Goal: Information Seeking & Learning: Learn about a topic

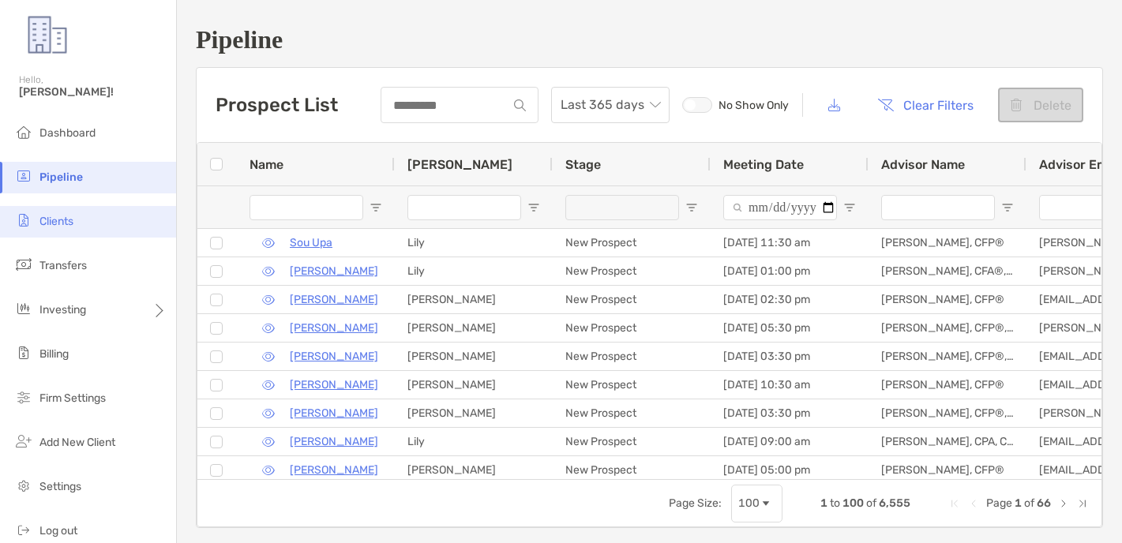
click at [132, 230] on li "Clients" at bounding box center [88, 222] width 176 height 32
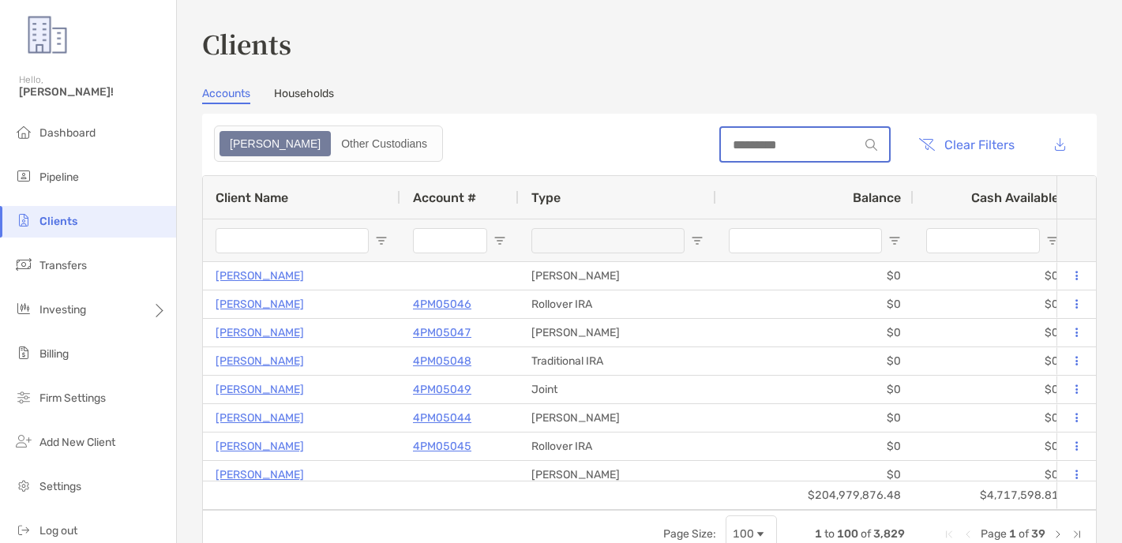
click at [777, 138] on input at bounding box center [790, 144] width 138 height 13
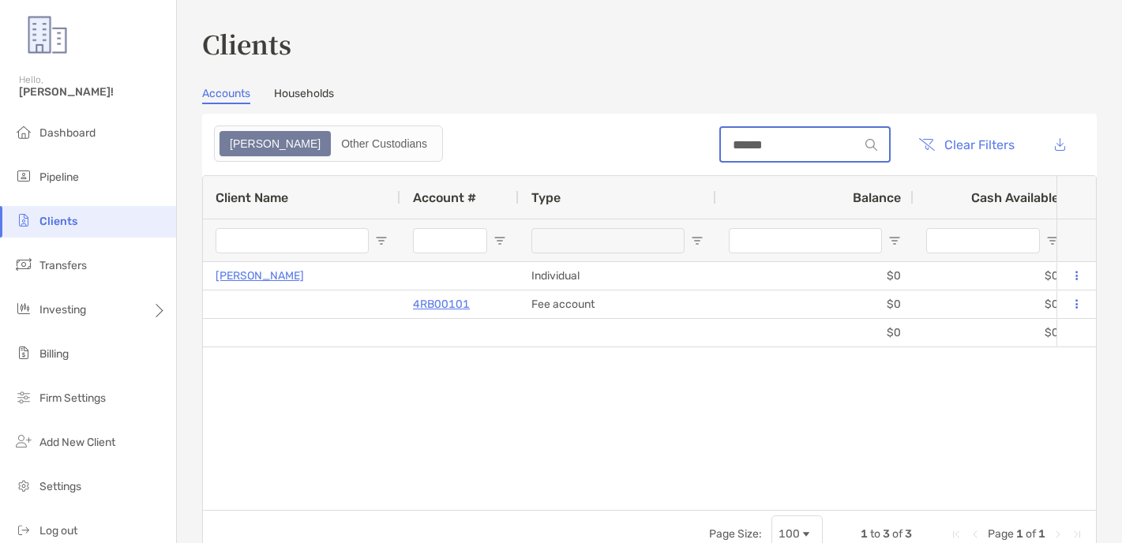
click at [760, 149] on input "******" at bounding box center [790, 144] width 138 height 13
type input "******"
click at [582, 73] on div "Clients Accounts Households Zoe Other Custodians ****** Clear Filters 1 to 3 of…" at bounding box center [649, 291] width 894 height 533
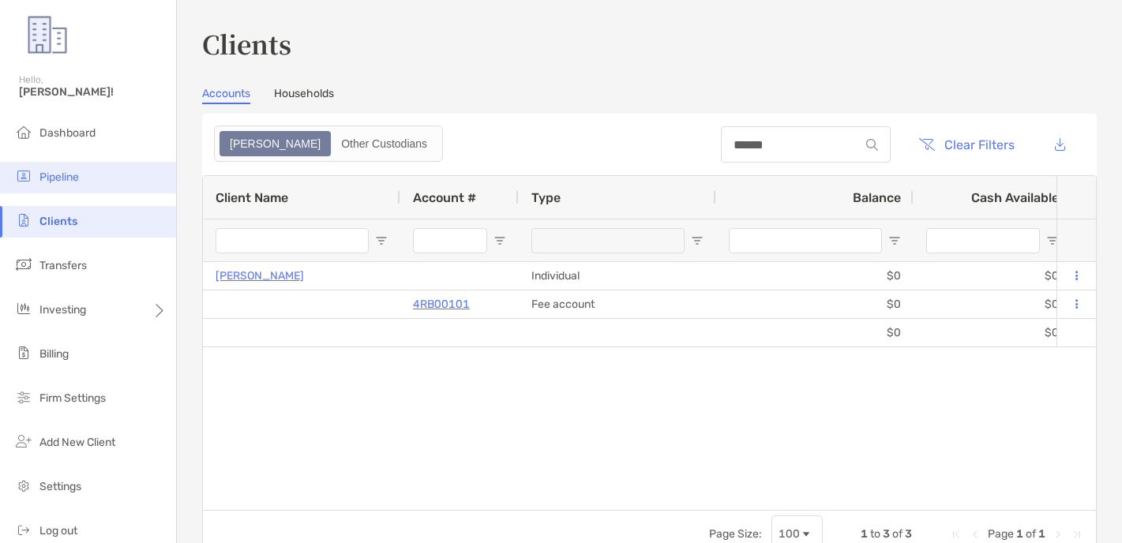
click at [51, 188] on li "Pipeline" at bounding box center [88, 178] width 176 height 32
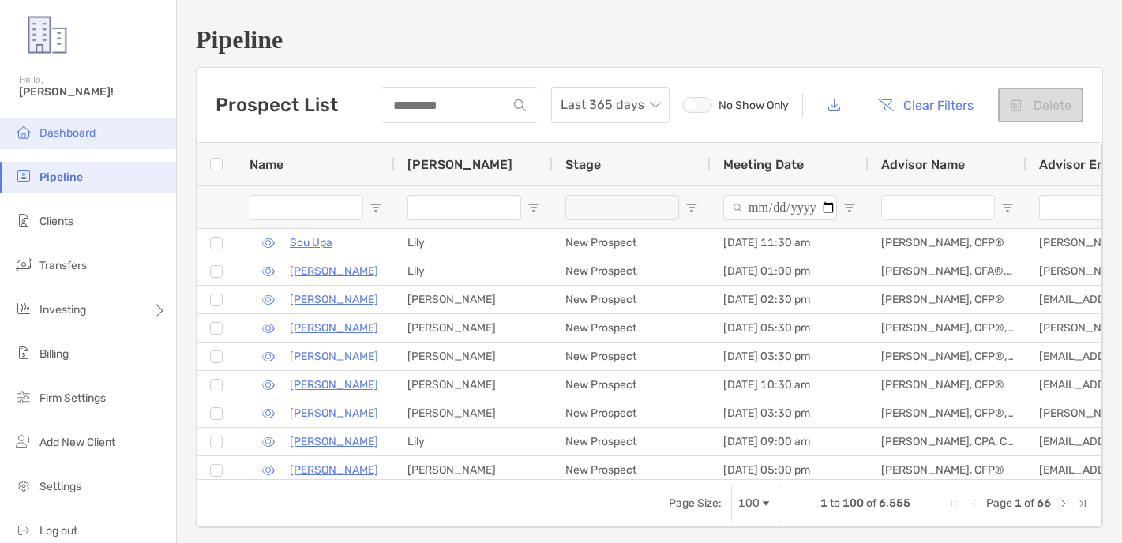
click at [102, 133] on li "Dashboard" at bounding box center [88, 134] width 176 height 32
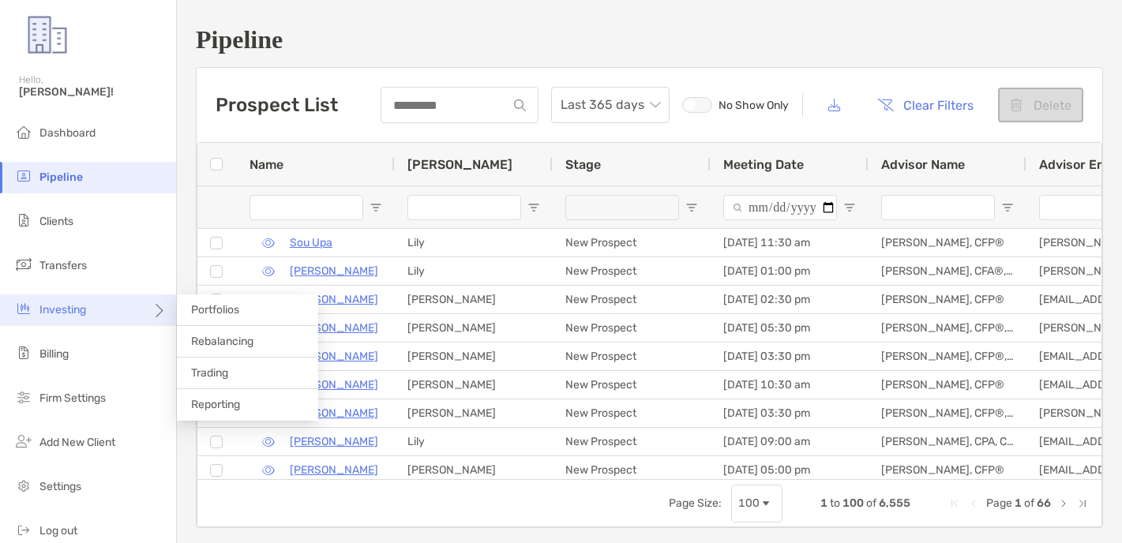
click at [100, 316] on div "Investing" at bounding box center [88, 310] width 176 height 32
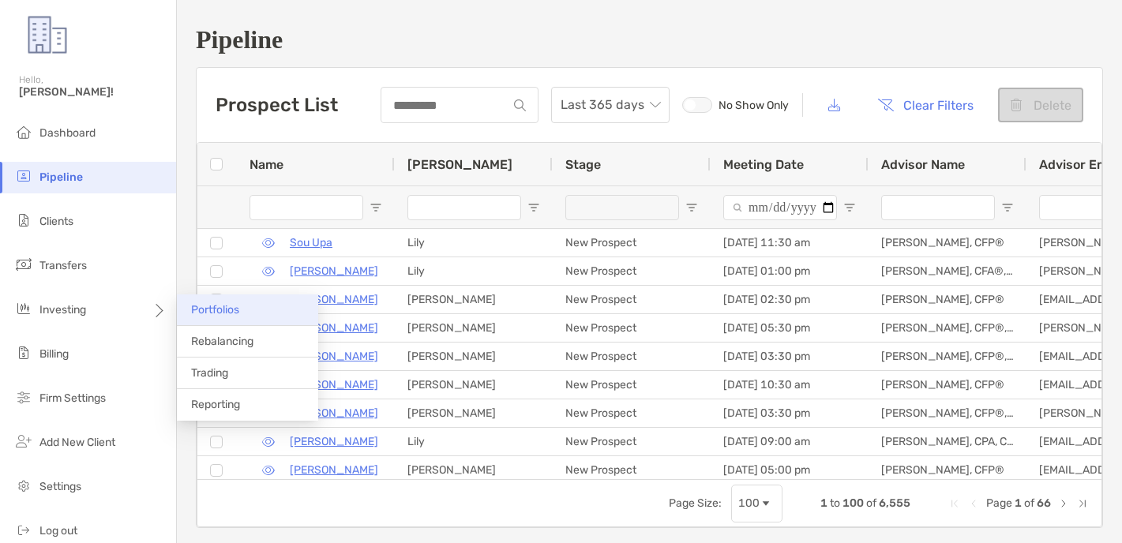
click at [200, 309] on span "Portfolios" at bounding box center [215, 309] width 48 height 13
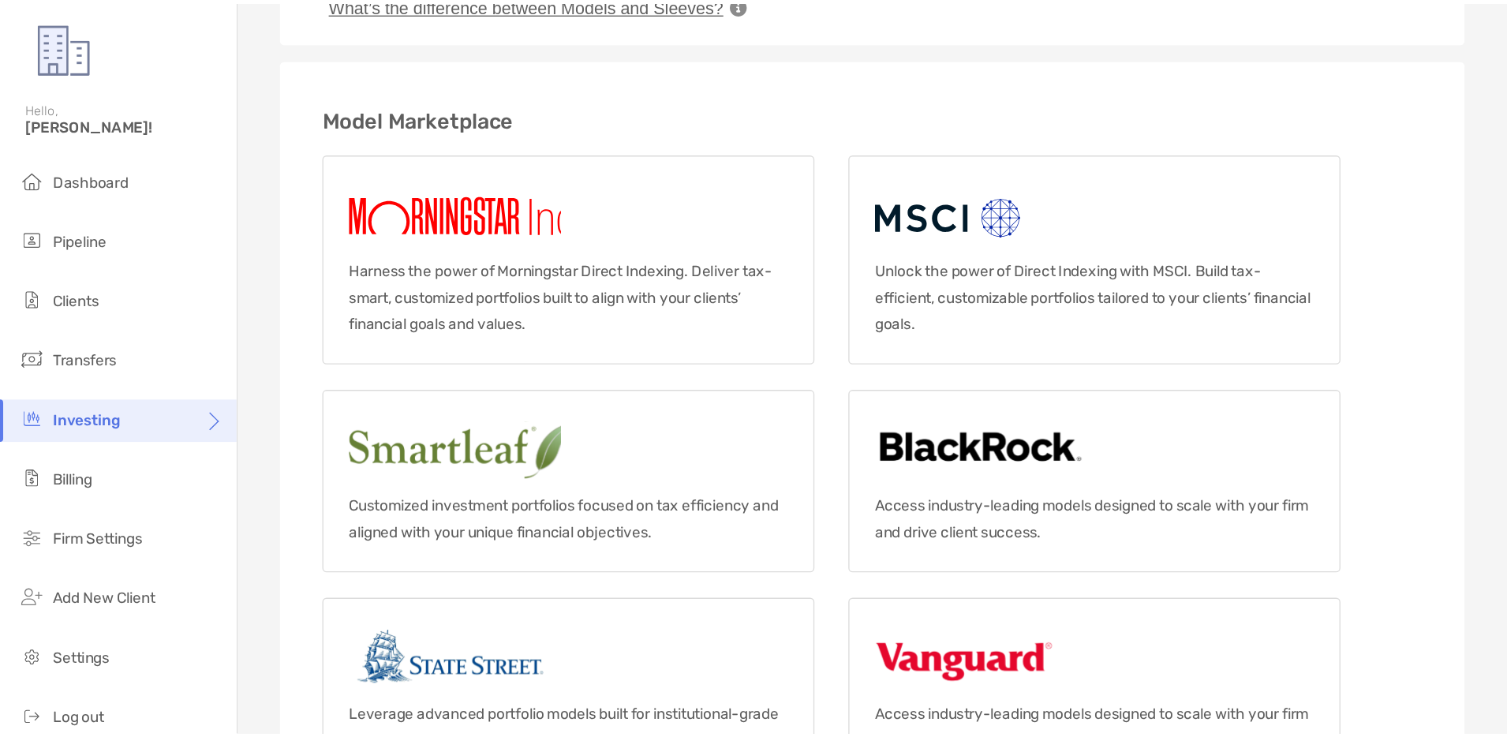
scroll to position [503, 0]
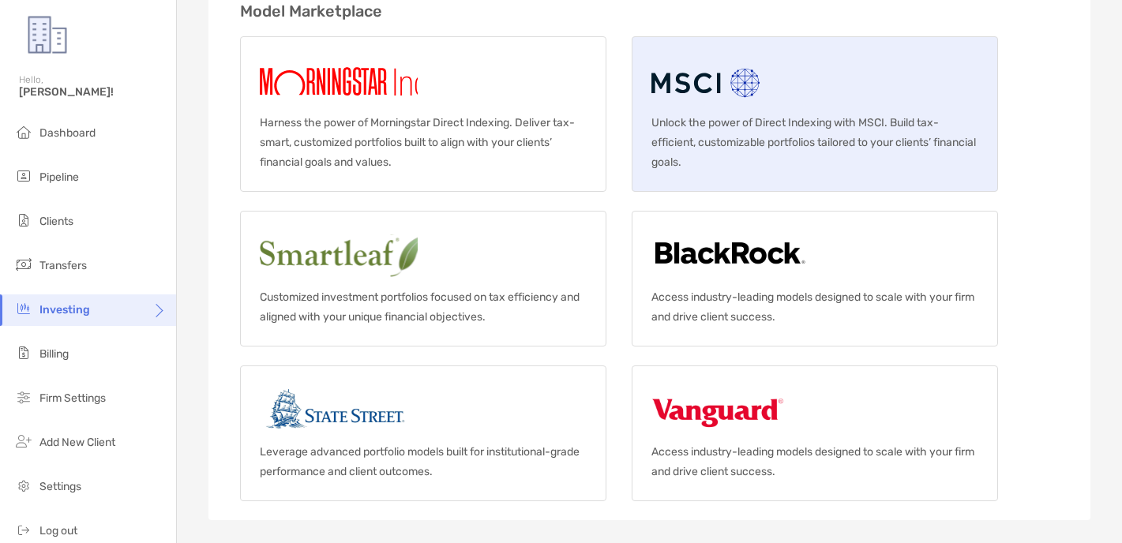
click at [676, 110] on link "Unlock the power of Direct Indexing with MSCI. Build tax-efficient, customizabl…" at bounding box center [814, 113] width 366 height 155
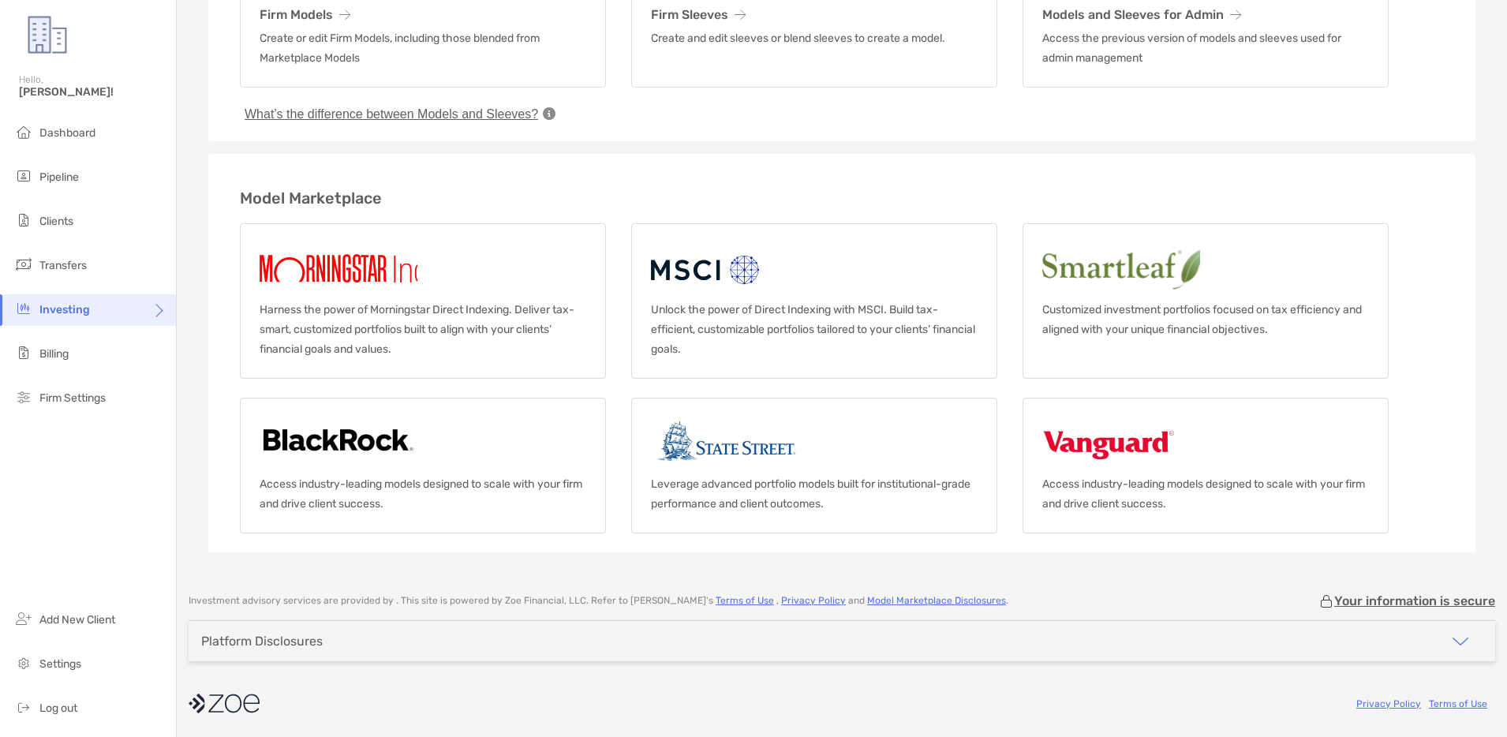
scroll to position [167, 0]
click at [200, 313] on div "Model Portfolios Create your own custom models and sleeves to tailor strategies…" at bounding box center [842, 205] width 1331 height 745
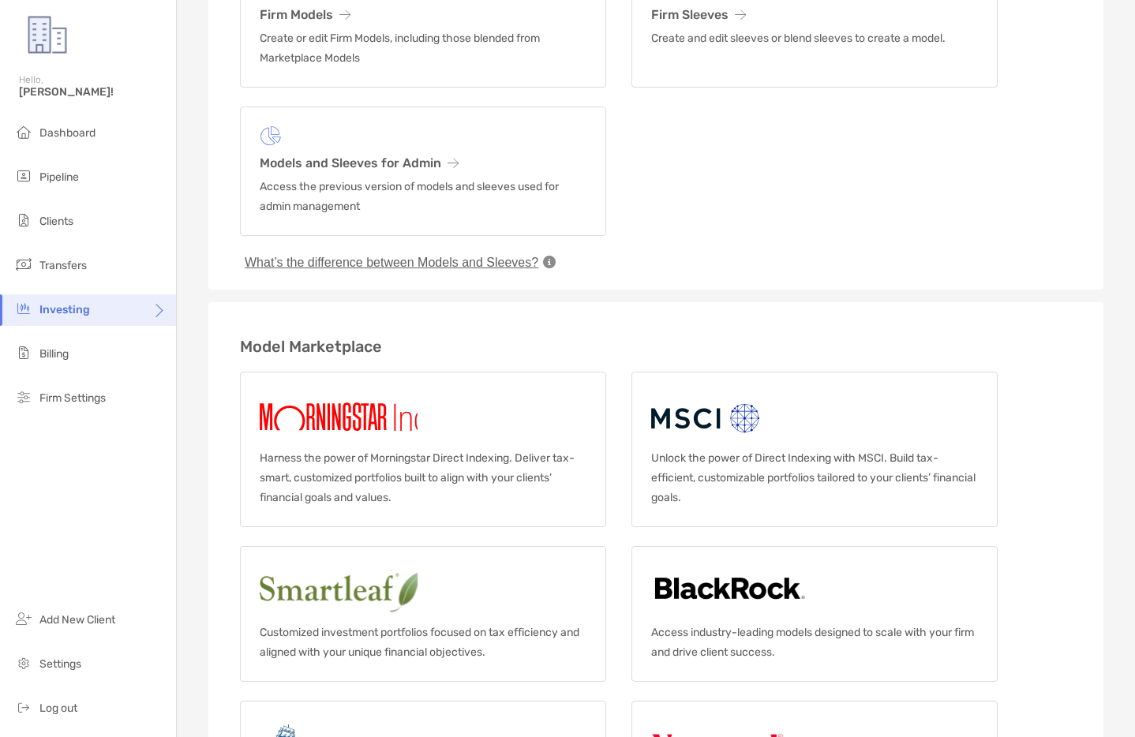
click at [290, 339] on h3 "Model Marketplace" at bounding box center [656, 346] width 832 height 19
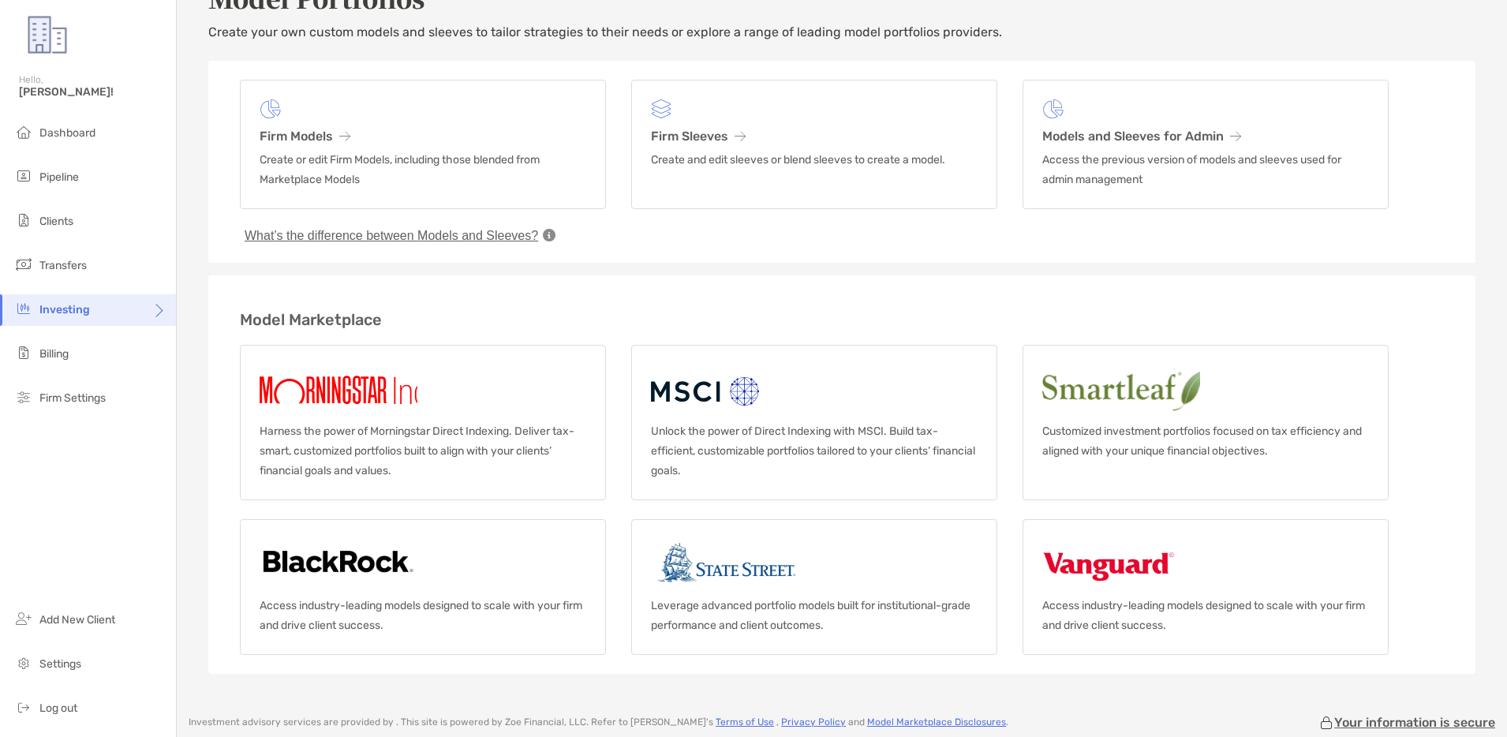
scroll to position [44, 0]
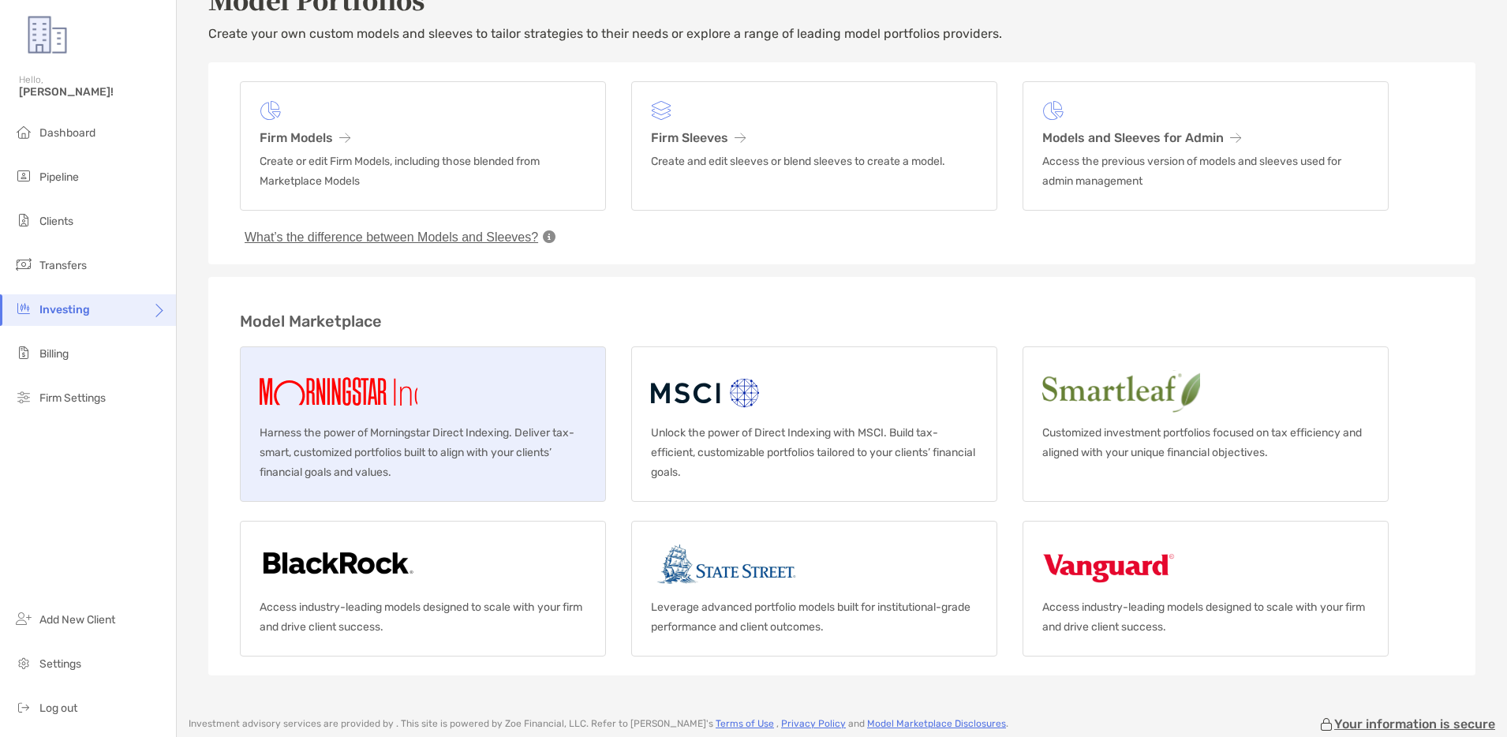
click at [400, 390] on img at bounding box center [370, 391] width 221 height 51
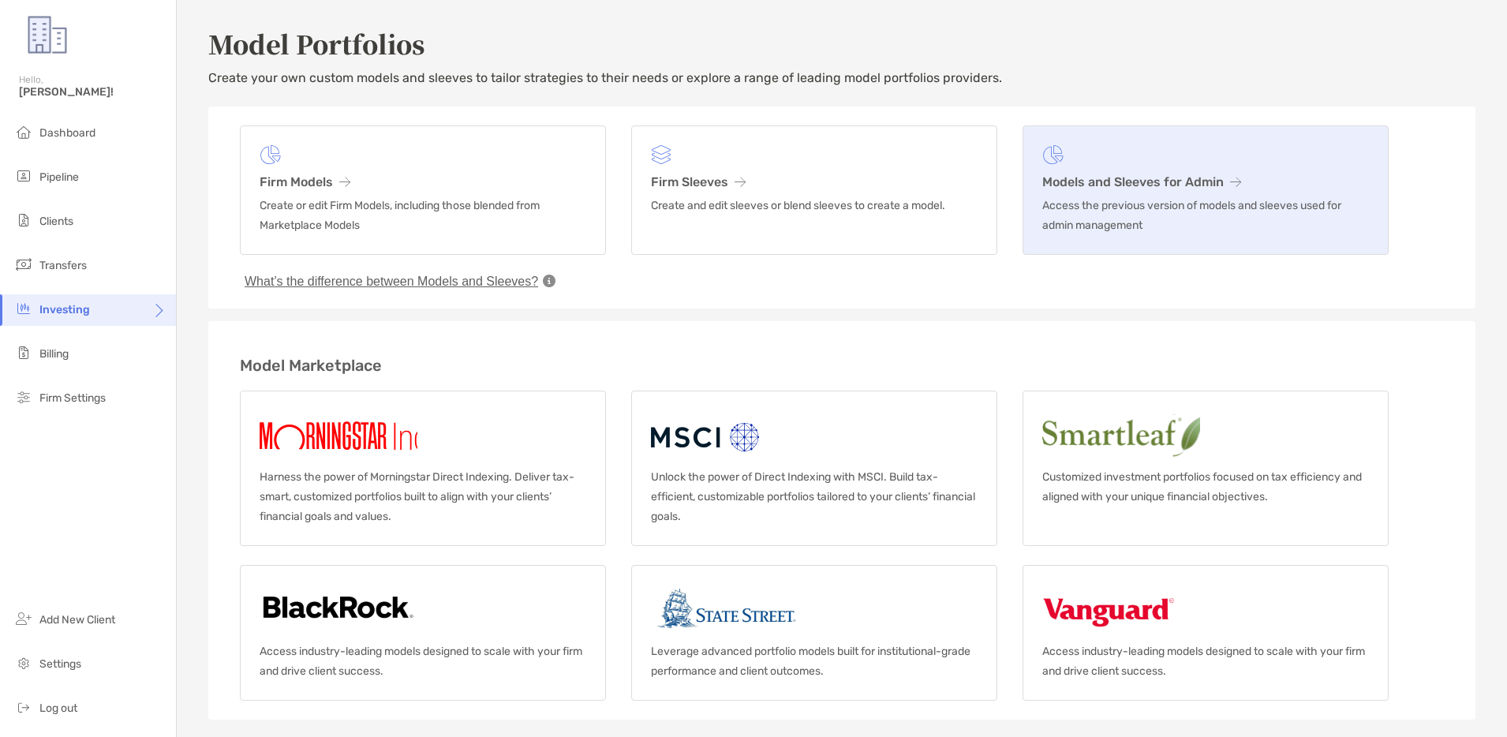
click at [1121, 178] on h3 "Models and Sleeves for Admin" at bounding box center [1206, 181] width 327 height 15
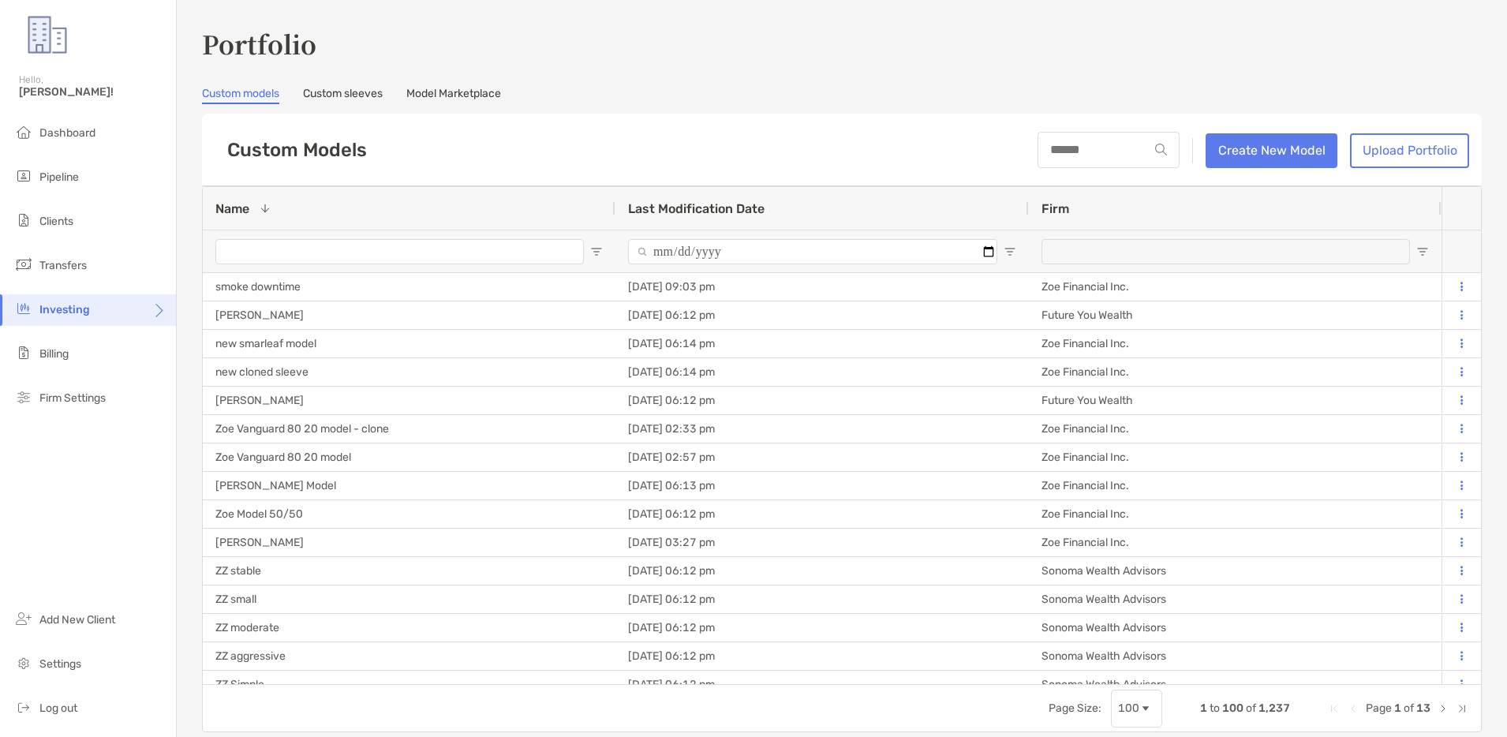
click at [437, 92] on link "Model Marketplace" at bounding box center [453, 95] width 95 height 17
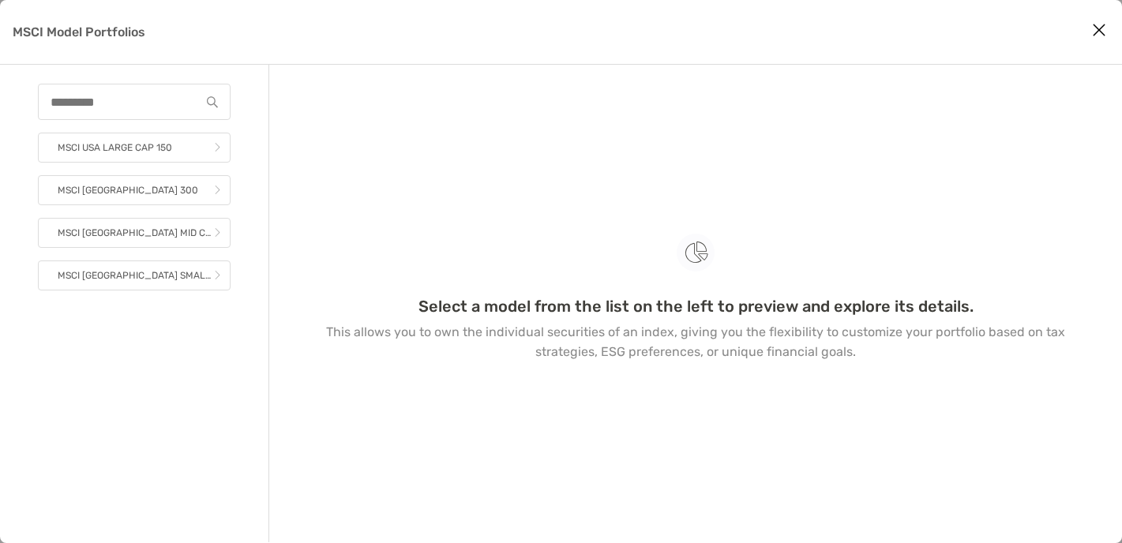
click at [1104, 32] on icon "Close modal" at bounding box center [1099, 30] width 14 height 19
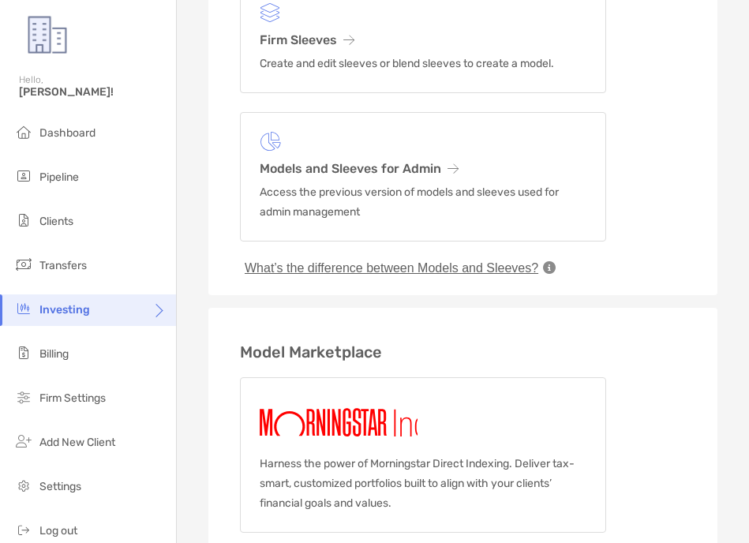
scroll to position [459, 0]
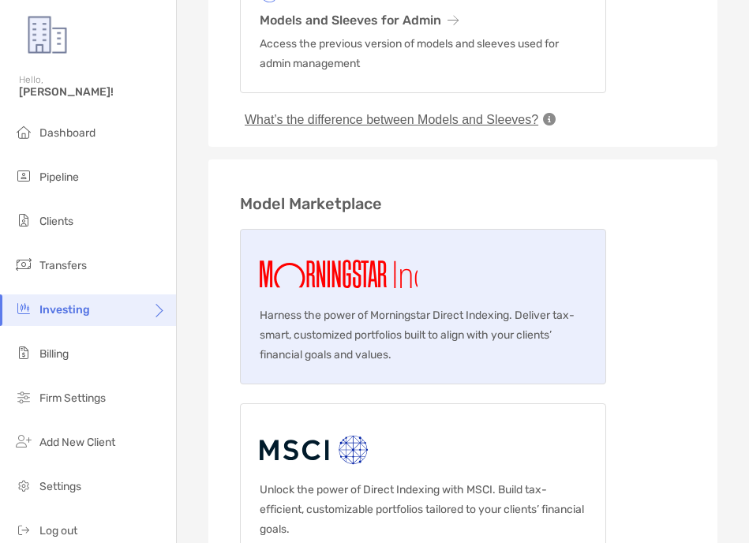
click at [380, 272] on img at bounding box center [370, 274] width 221 height 51
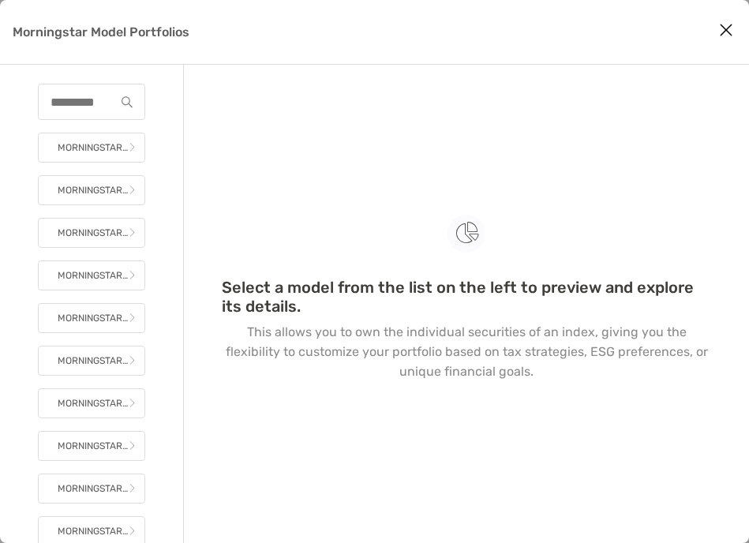
click at [726, 36] on icon "Close modal" at bounding box center [726, 30] width 14 height 19
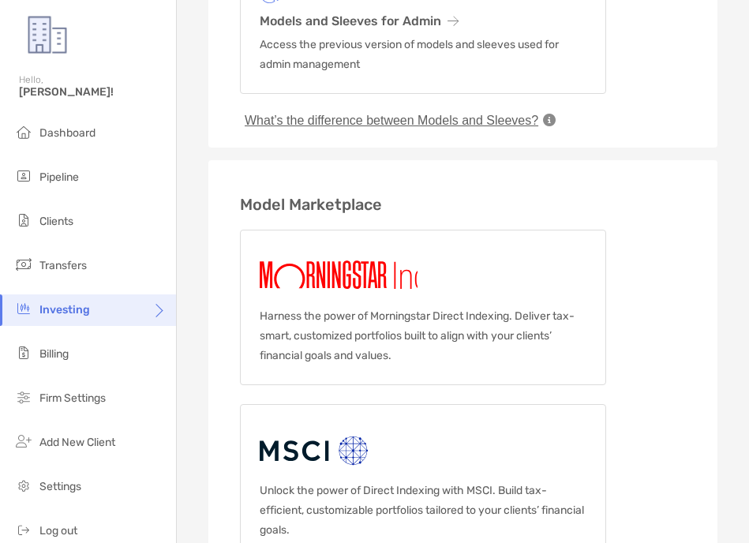
scroll to position [489, 0]
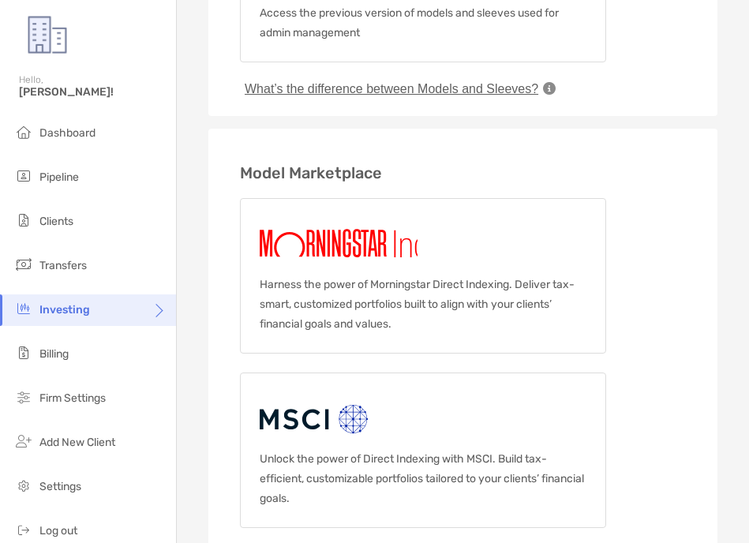
drag, startPoint x: 282, startPoint y: 415, endPoint x: 537, endPoint y: 105, distance: 402.0
click at [0, 0] on div "Investing Hello, Rajesh! Dashboard Pipeline Clients Transfers Investing Billing…" at bounding box center [374, 271] width 749 height 543
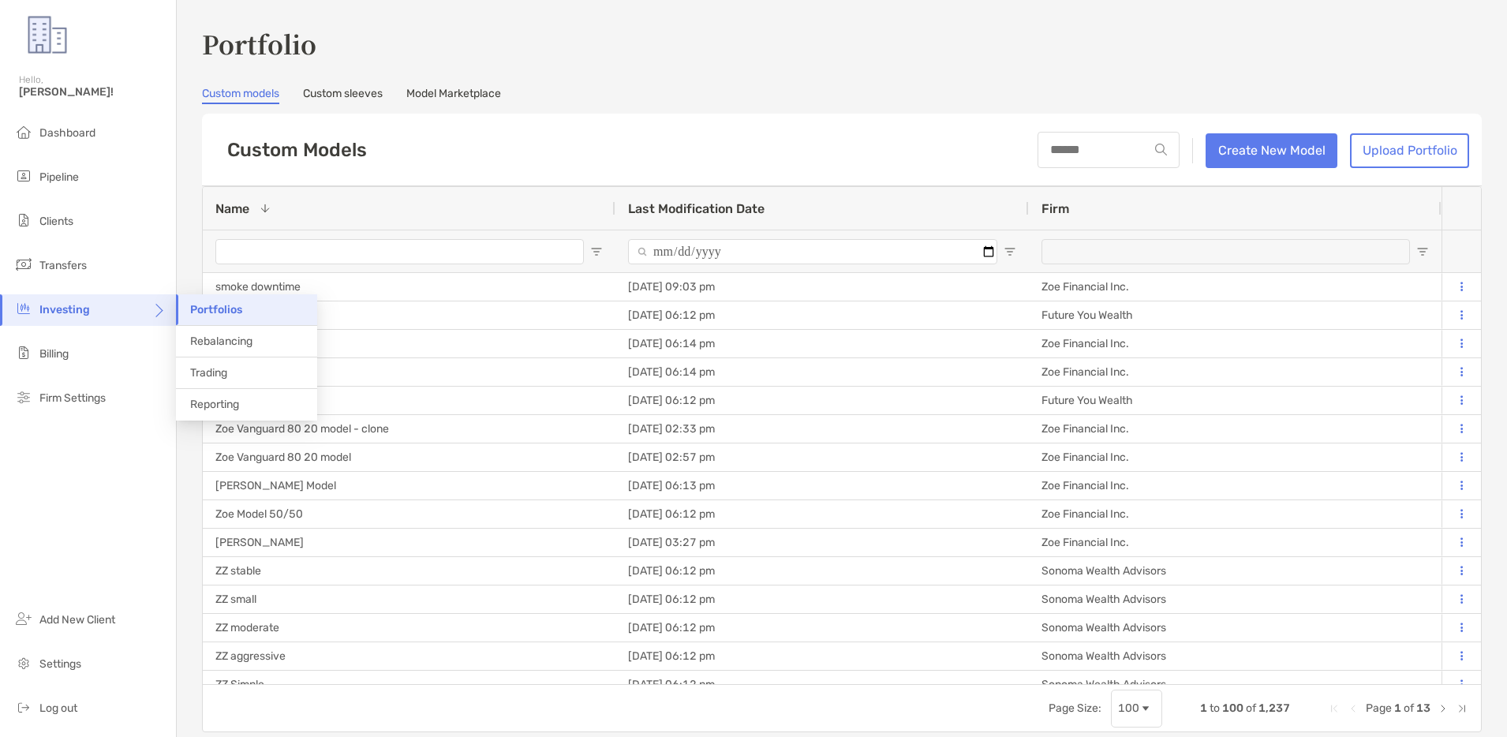
click at [202, 311] on span "Portfolios" at bounding box center [216, 309] width 52 height 13
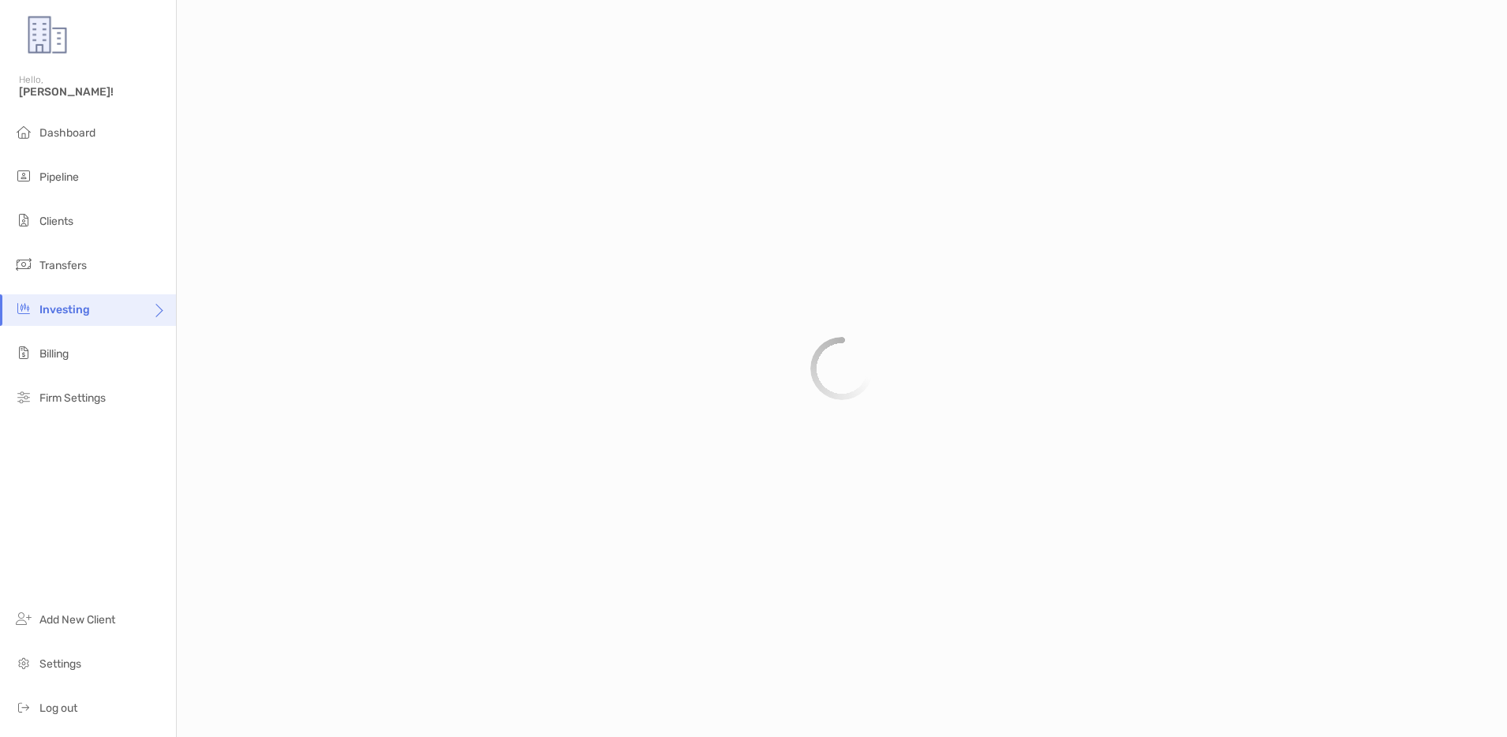
click at [209, 309] on div at bounding box center [842, 368] width 1331 height 737
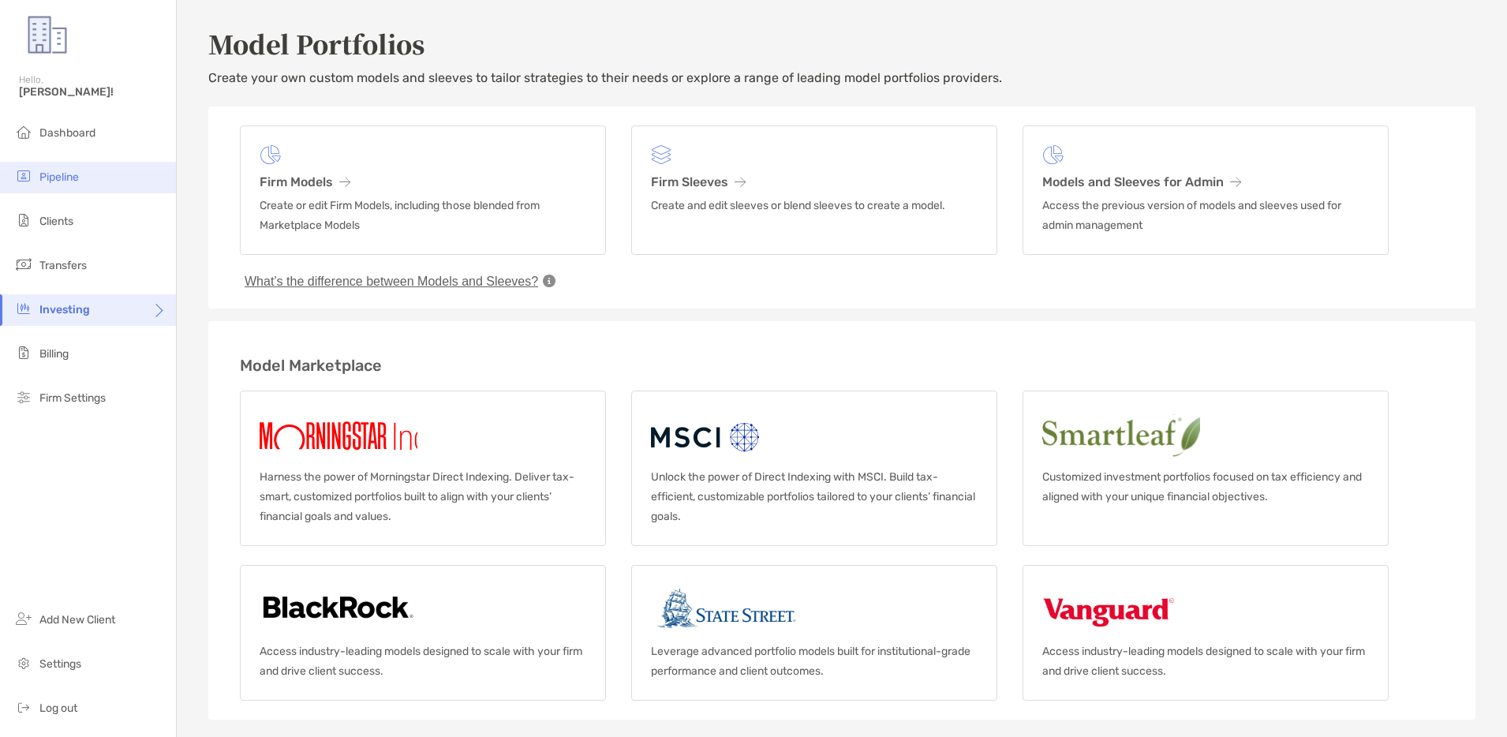
scroll to position [167, 0]
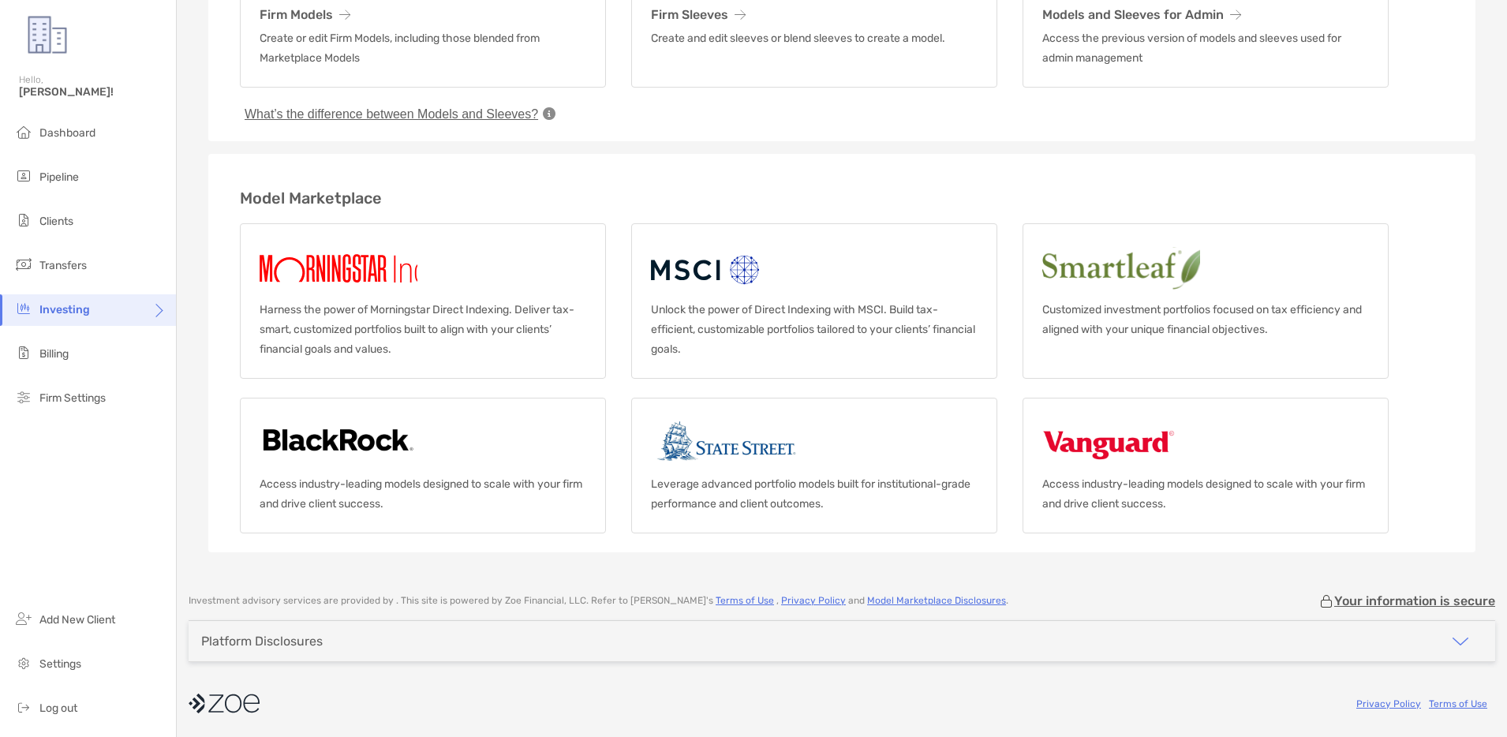
click at [1035, 160] on div "Model Marketplace Harness the power of Morningstar Direct Indexing. Deliver tax…" at bounding box center [842, 353] width 1268 height 399
